Goal: Transaction & Acquisition: Subscribe to service/newsletter

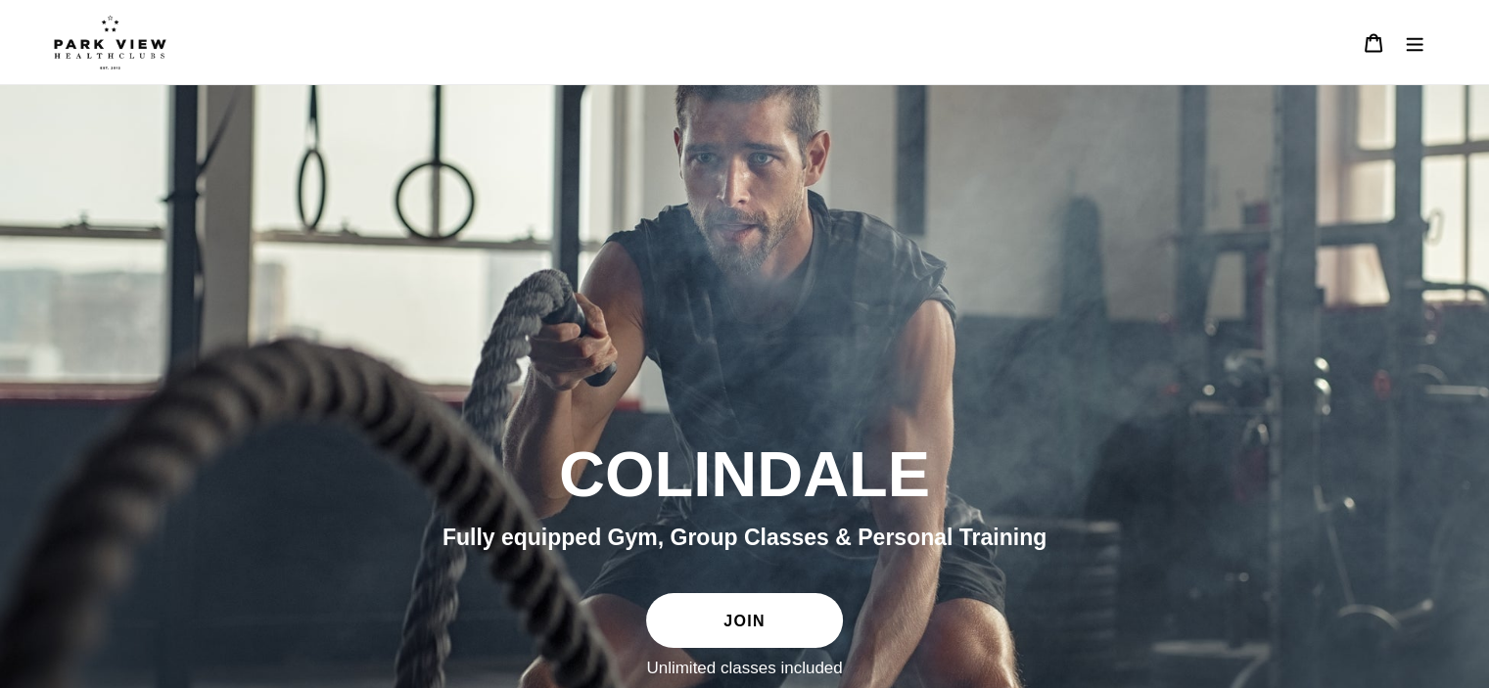
click at [1412, 47] on icon "Menu" at bounding box center [1415, 43] width 20 height 20
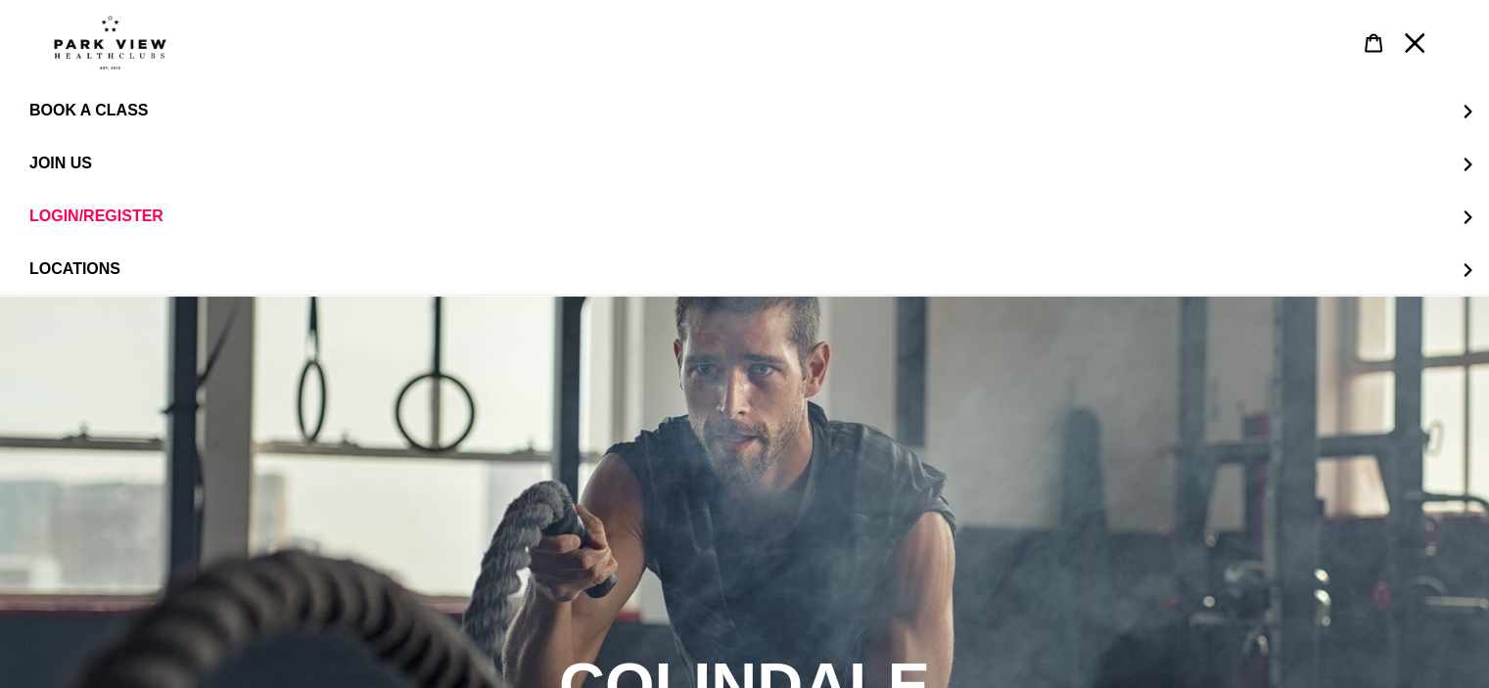
click at [1421, 45] on icon "Menu" at bounding box center [1415, 43] width 20 height 20
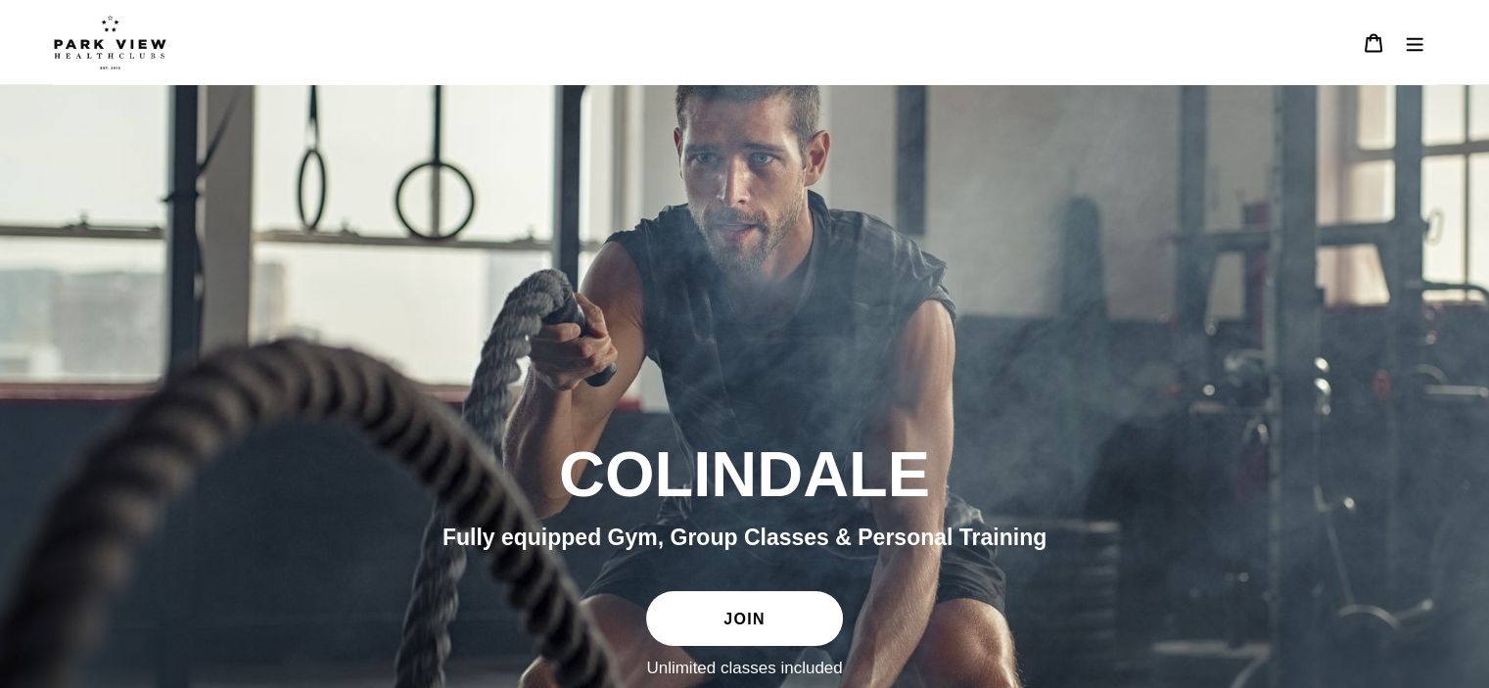
click at [770, 607] on link "JOIN" at bounding box center [744, 618] width 196 height 55
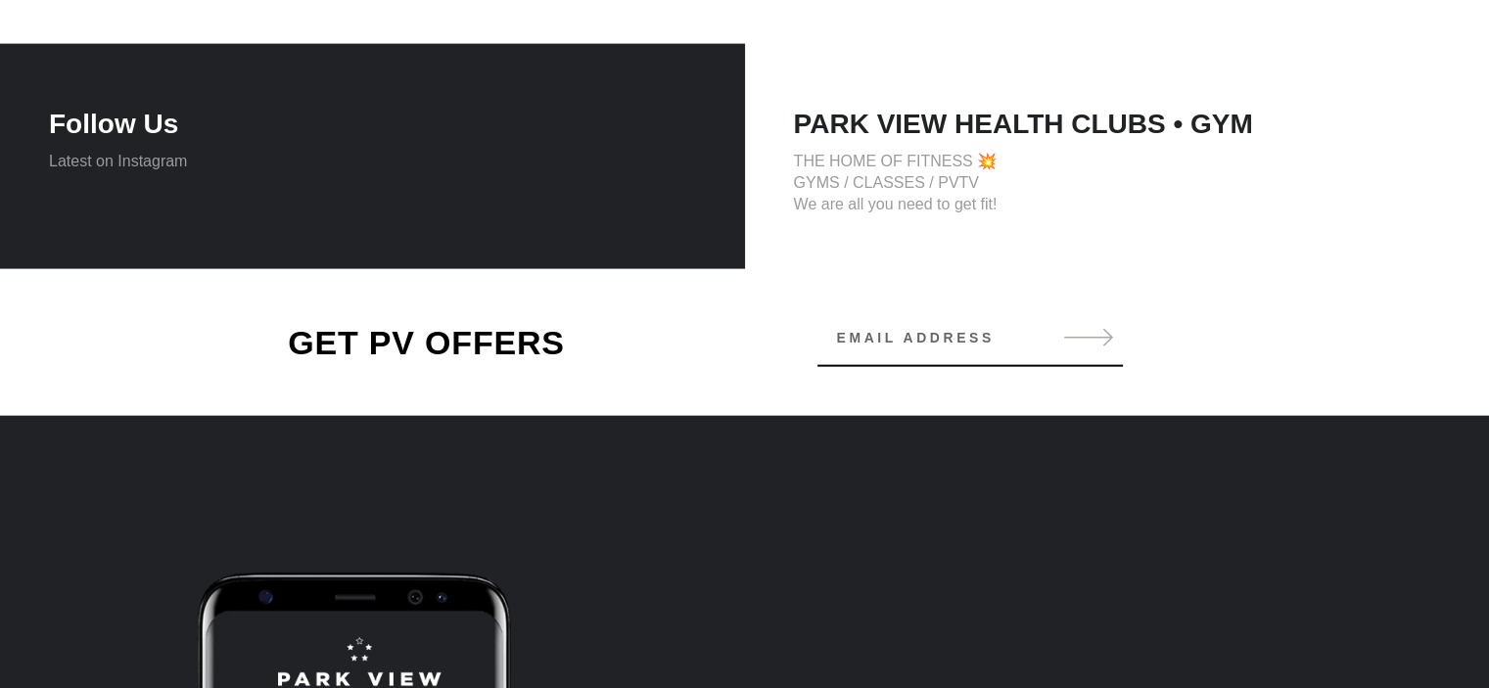
scroll to position [4374, 0]
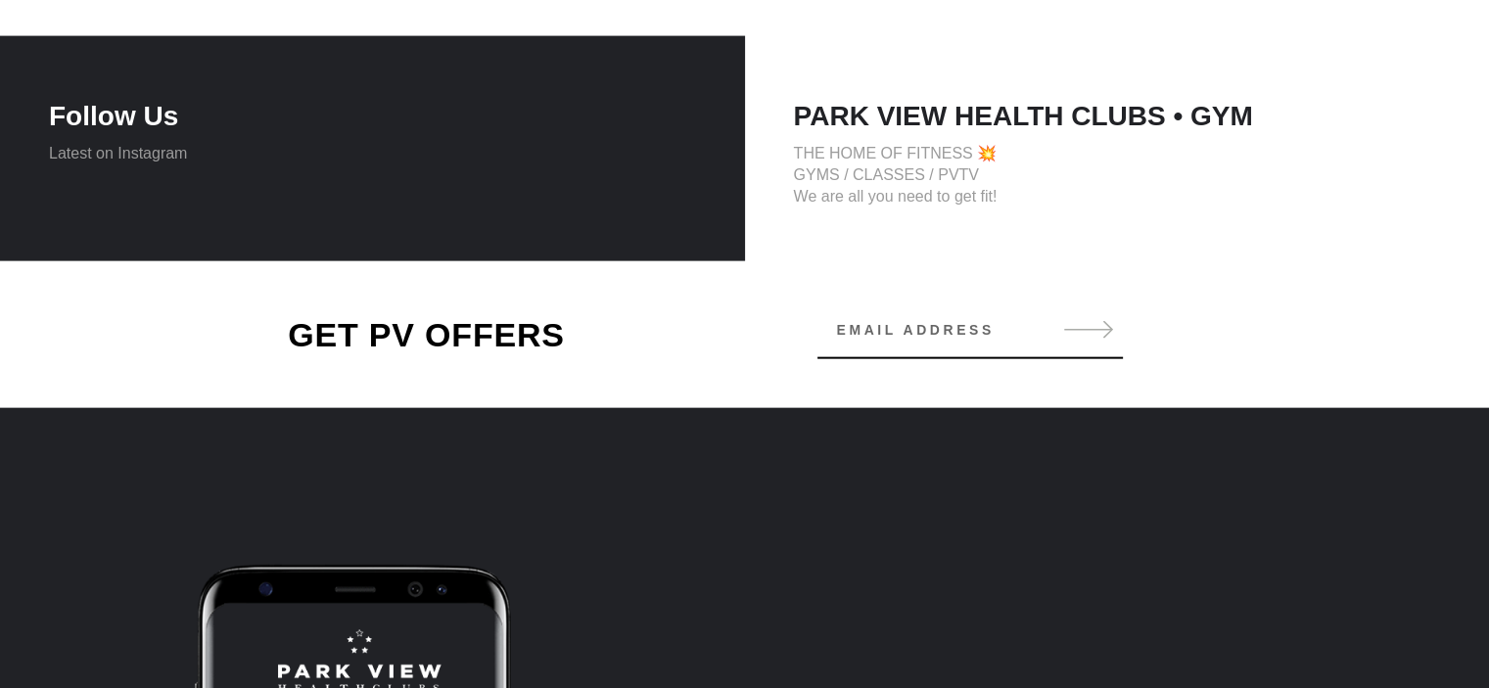
click at [899, 179] on p "THE HOME OF FITNESS 💥 GYMS / CLASSES / PVTV We are all you need to get fit!" at bounding box center [1117, 175] width 647 height 65
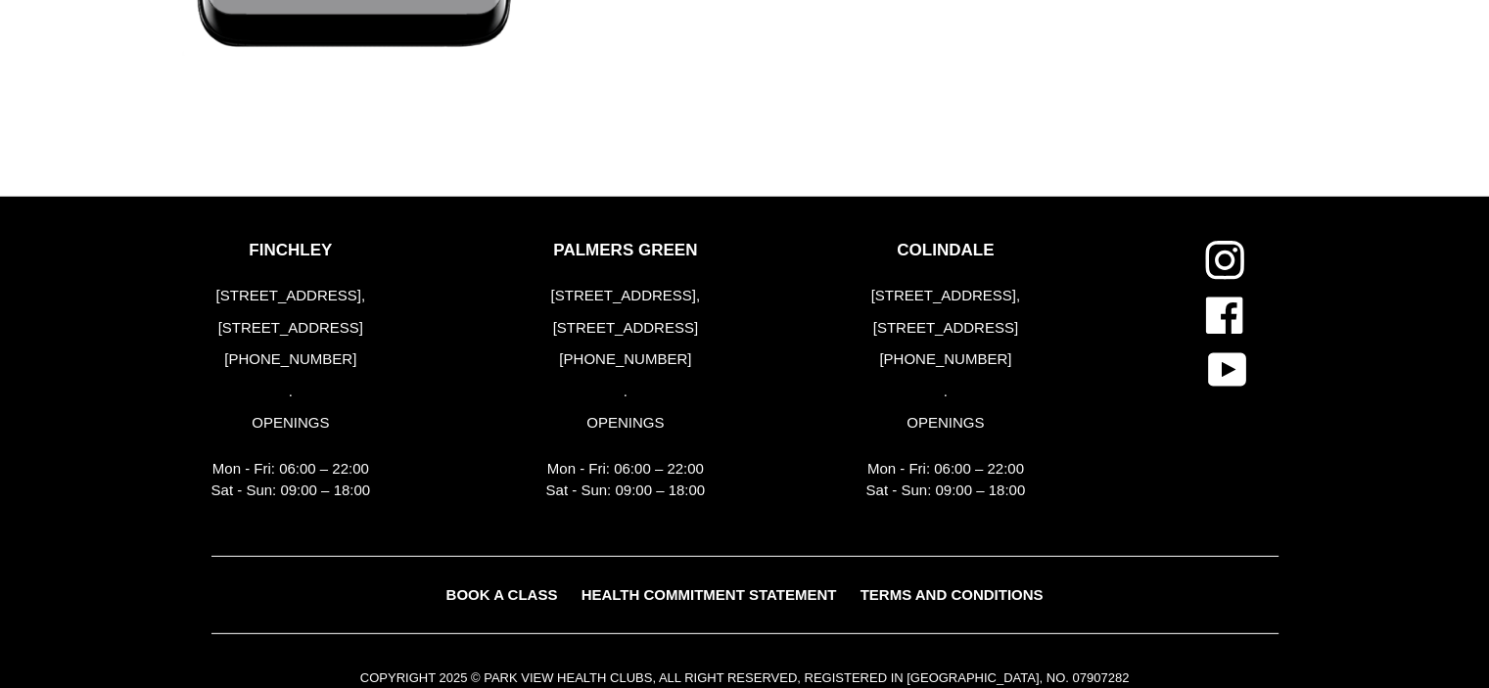
scroll to position [5584, 0]
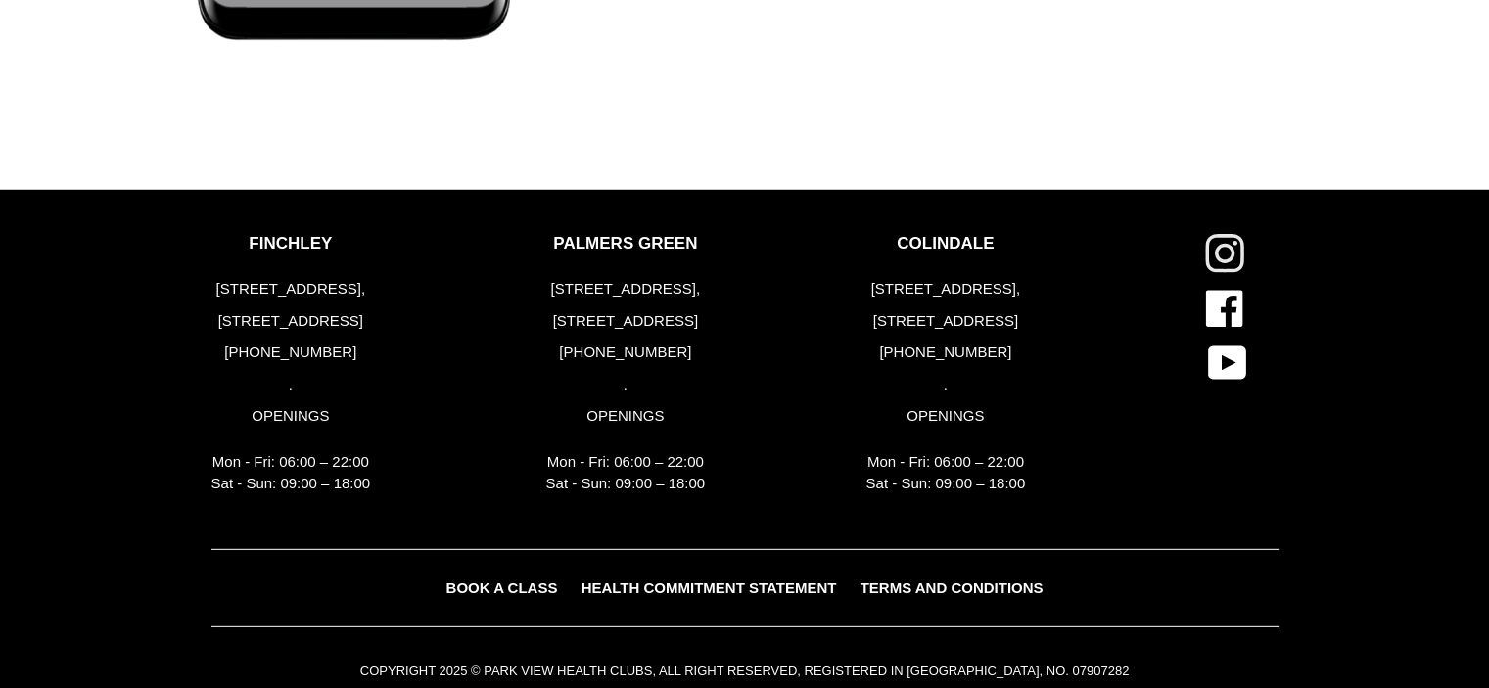
click at [1229, 261] on icon at bounding box center [1224, 253] width 39 height 39
